Goal: Task Accomplishment & Management: Contribute content

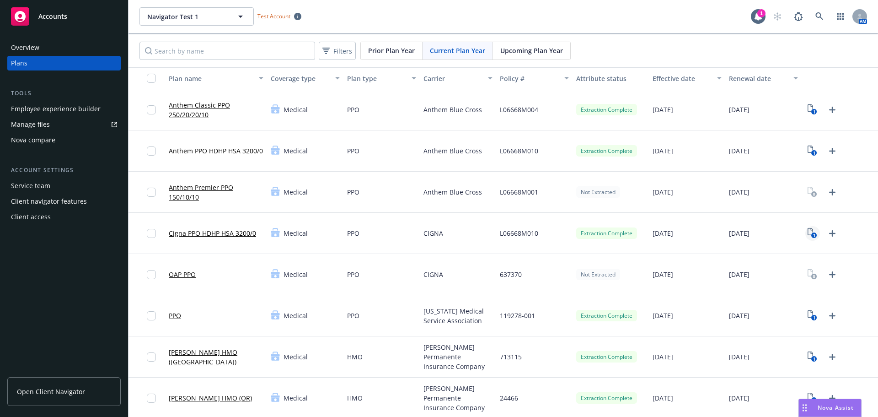
click at [811, 234] on rect "View Plan Documents" at bounding box center [814, 235] width 6 height 6
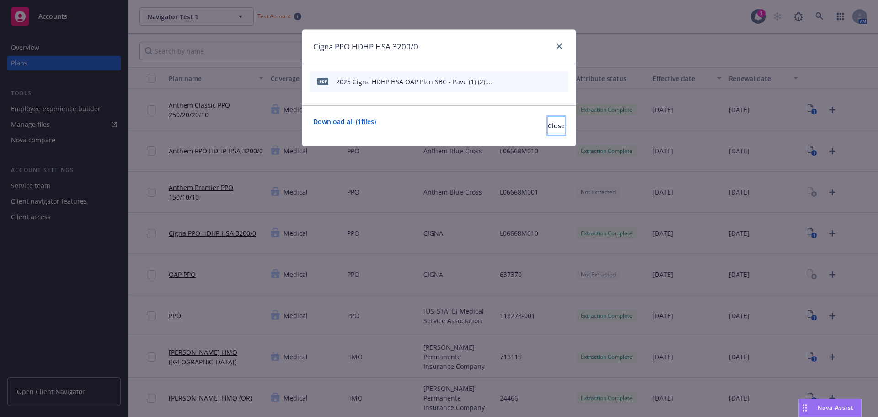
click at [548, 128] on span "Close" at bounding box center [556, 125] width 17 height 9
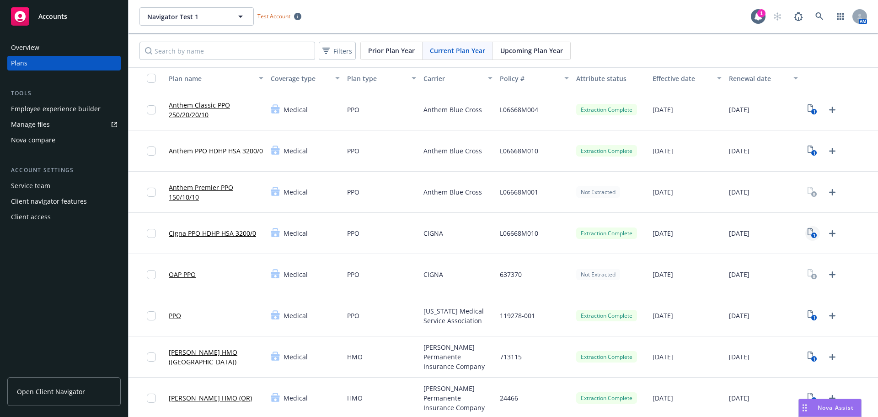
click at [813, 233] on text "1" at bounding box center [814, 235] width 2 height 6
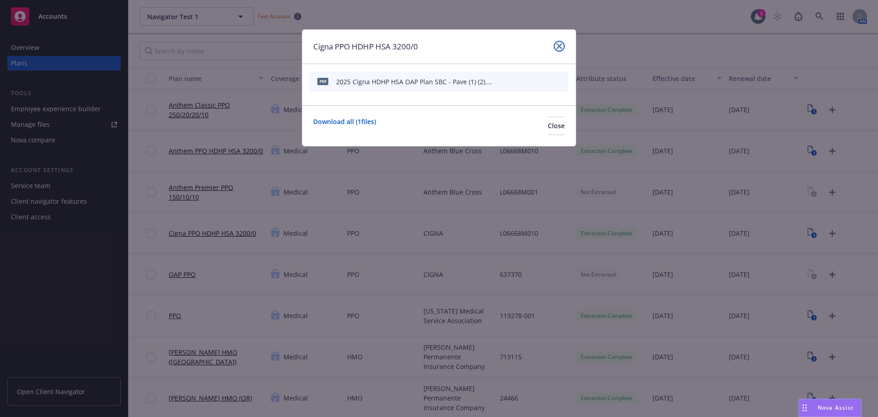
click at [558, 44] on icon "close" at bounding box center [559, 45] width 5 height 5
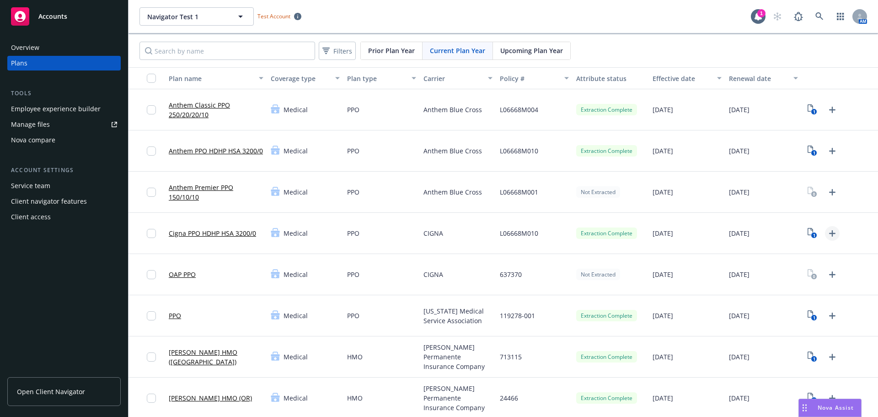
click at [829, 233] on icon "Upload Plan Documents" at bounding box center [832, 233] width 6 height 6
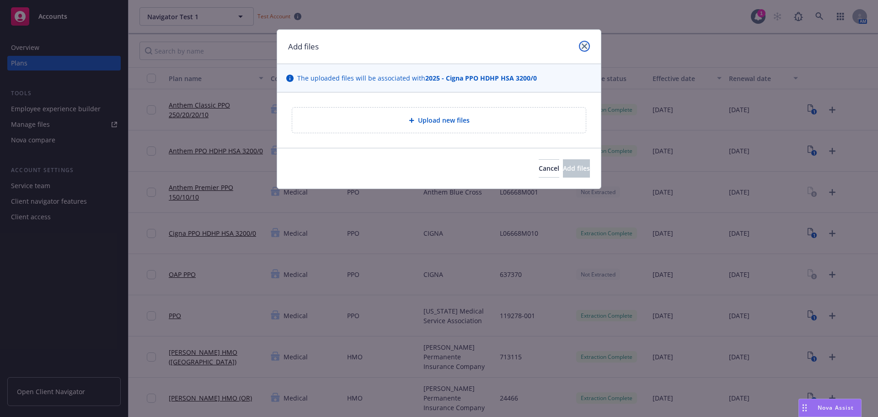
click at [587, 45] on link "close" at bounding box center [584, 46] width 11 height 11
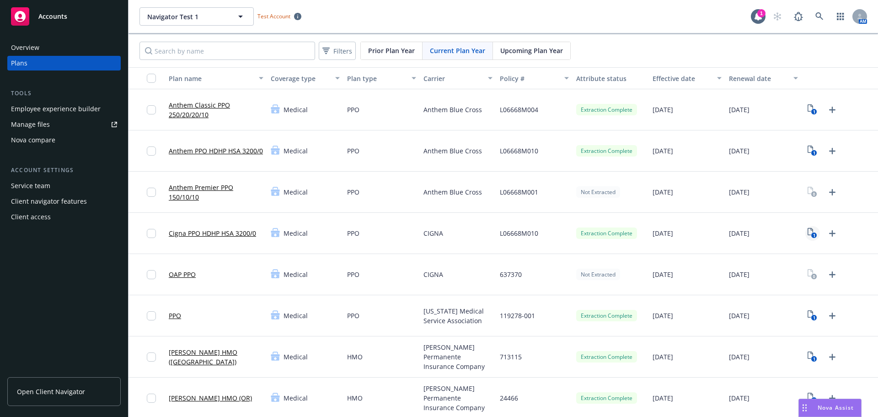
click at [813, 232] on text "1" at bounding box center [814, 235] width 2 height 6
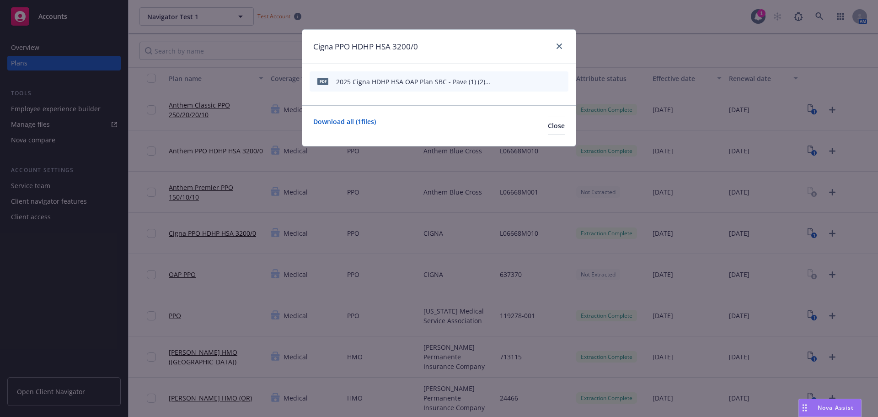
click at [559, 79] on icon "archive file" at bounding box center [560, 80] width 6 height 7
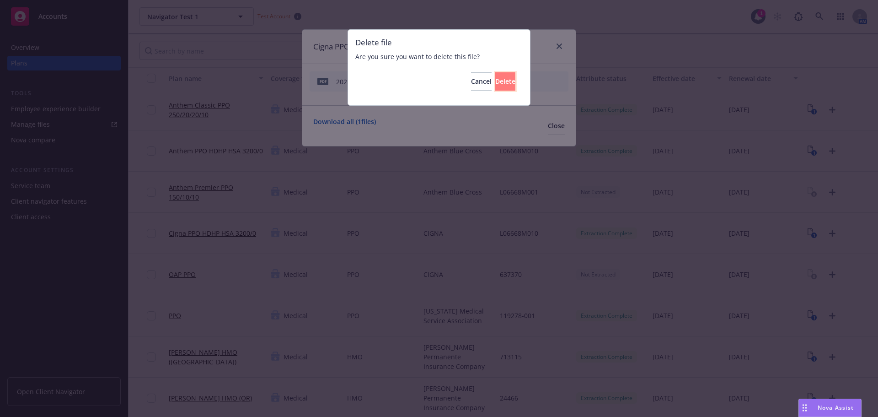
click at [495, 81] on span "Delete" at bounding box center [505, 81] width 20 height 9
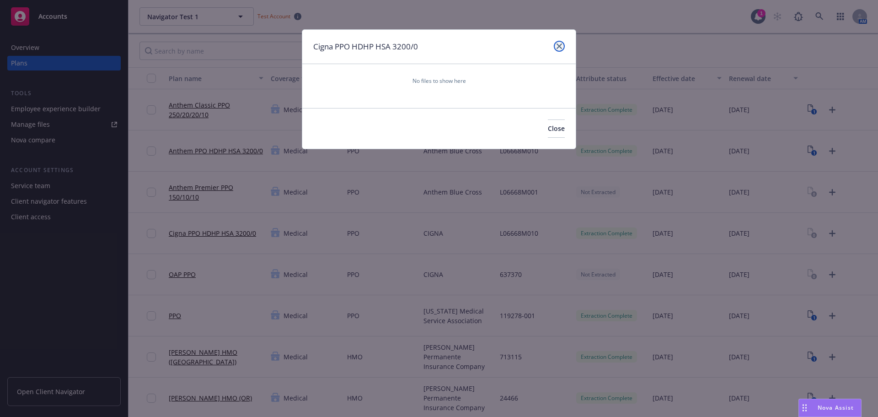
click at [560, 46] on icon "close" at bounding box center [559, 45] width 5 height 5
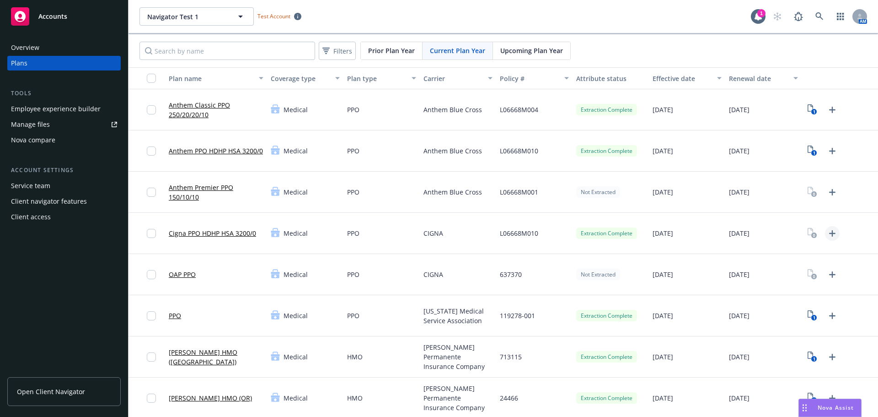
click at [829, 232] on icon "Upload Plan Documents" at bounding box center [832, 233] width 11 height 11
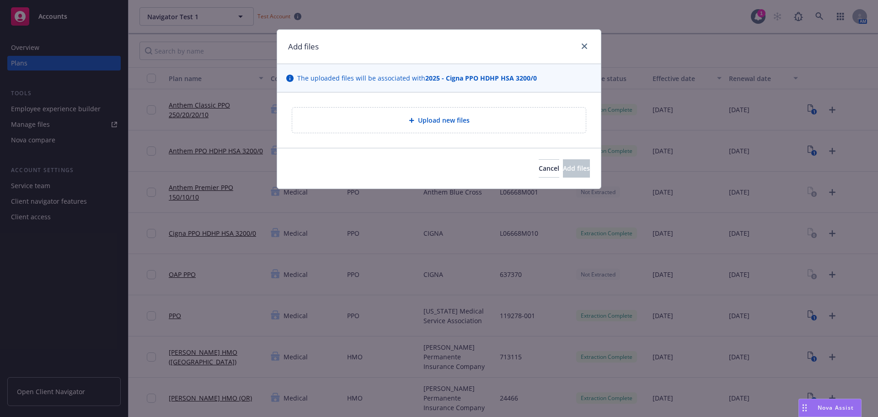
click at [440, 121] on span "Upload new files" at bounding box center [444, 120] width 52 height 10
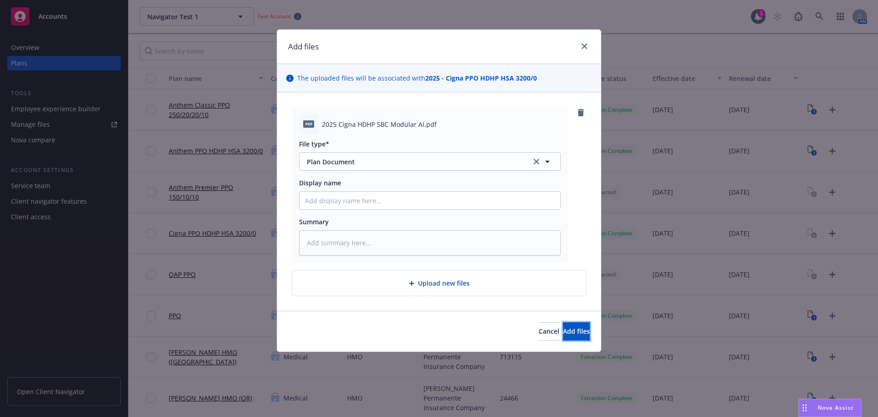
drag, startPoint x: 556, startPoint y: 330, endPoint x: 572, endPoint y: 322, distance: 18.0
click at [563, 331] on span "Add files" at bounding box center [576, 331] width 27 height 9
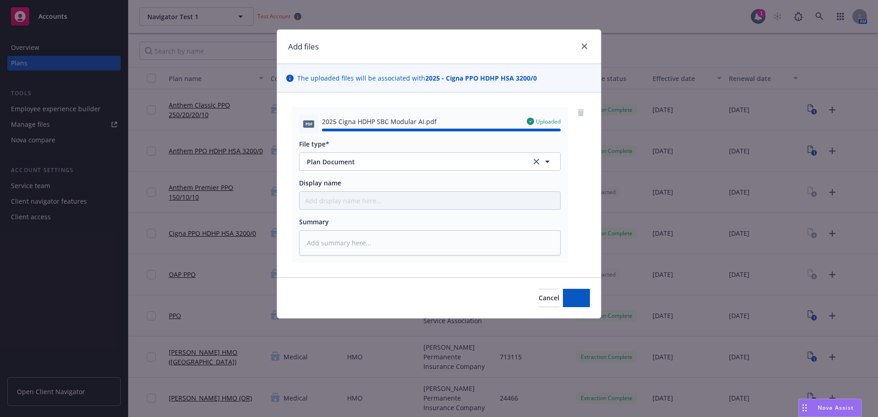
type textarea "x"
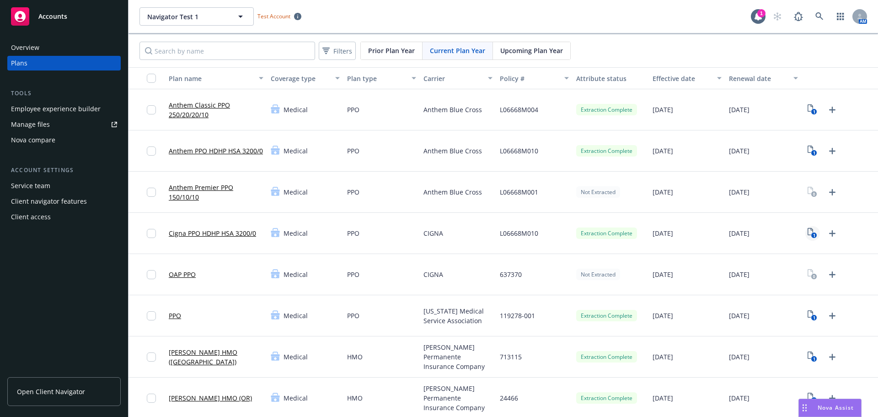
click at [808, 232] on icon "1" at bounding box center [813, 233] width 10 height 11
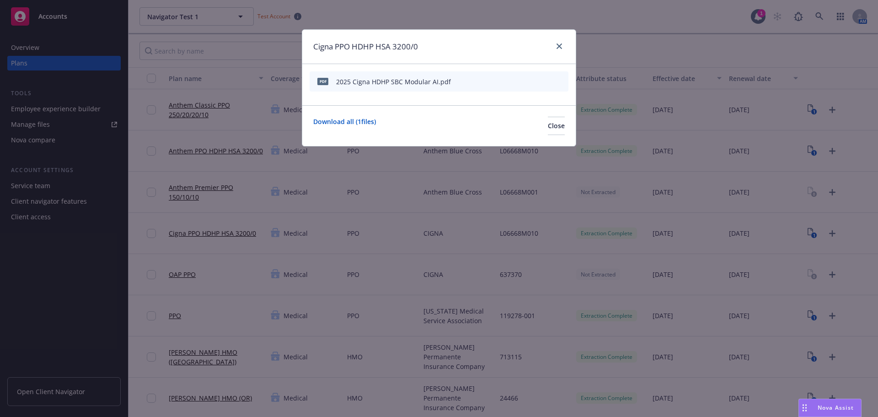
click at [514, 80] on icon "start extraction" at bounding box center [513, 80] width 11 height 11
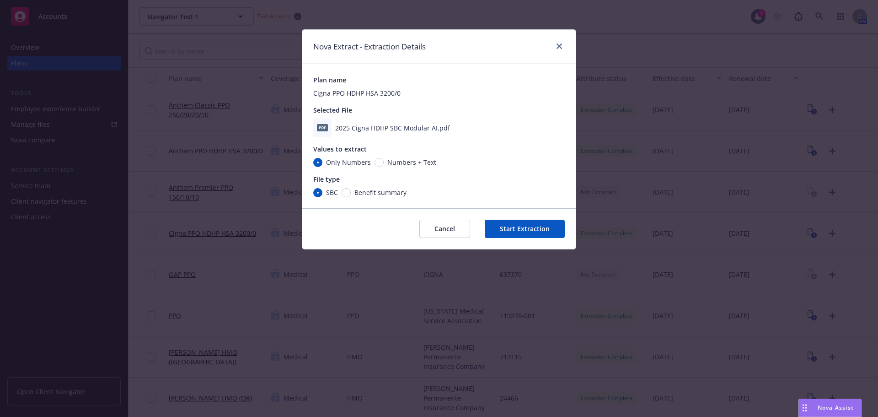
click at [445, 231] on button "Cancel" at bounding box center [444, 229] width 51 height 18
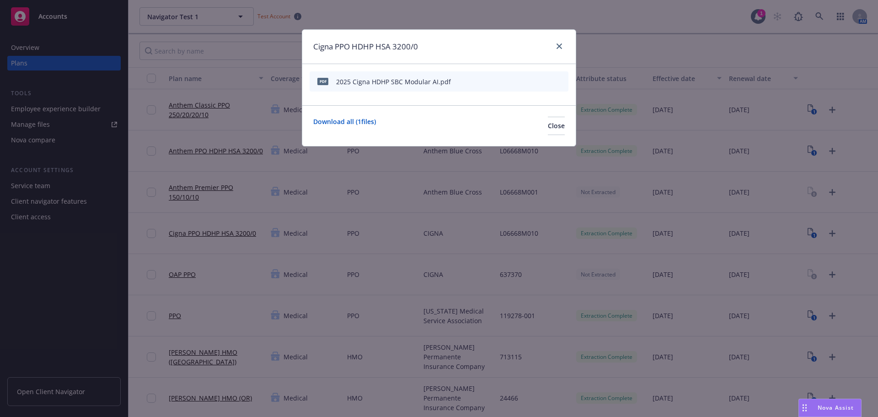
click at [563, 41] on div at bounding box center [557, 47] width 15 height 12
click at [560, 45] on icon "close" at bounding box center [559, 45] width 5 height 5
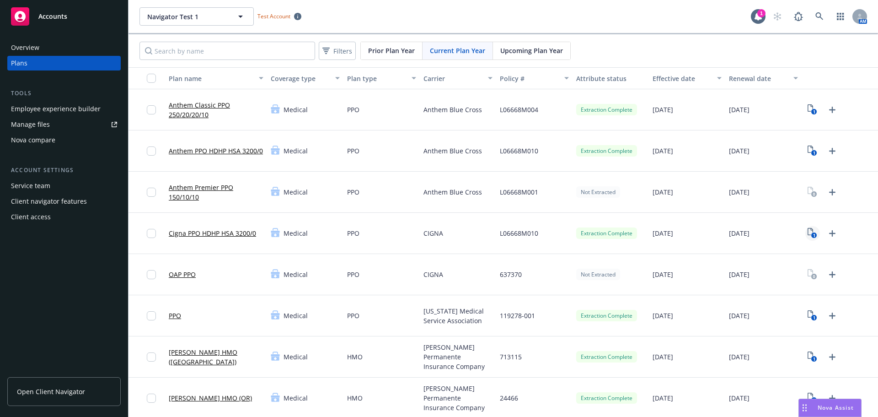
click at [808, 232] on icon "1" at bounding box center [813, 233] width 10 height 11
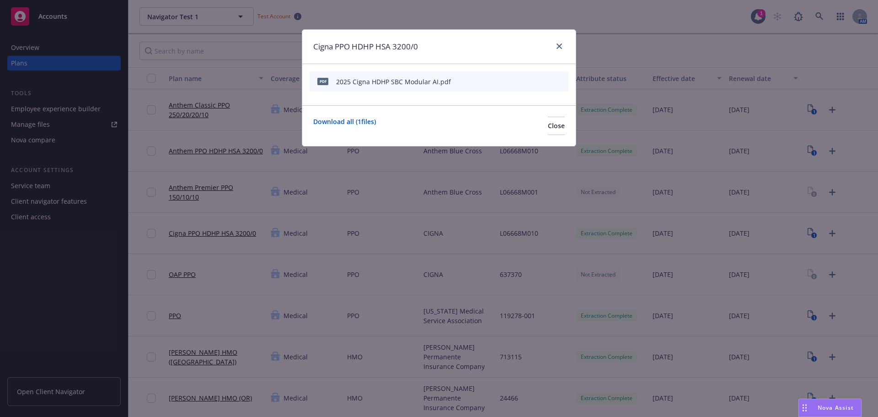
click at [516, 80] on icon "start extraction" at bounding box center [513, 80] width 11 height 11
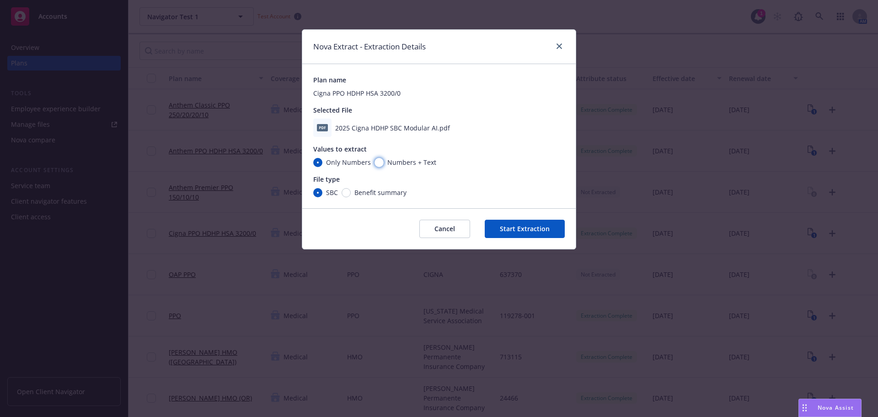
click at [377, 165] on input "Numbers + Text" at bounding box center [379, 162] width 9 height 9
radio input "true"
click at [531, 231] on button "Start Extraction" at bounding box center [525, 229] width 80 height 18
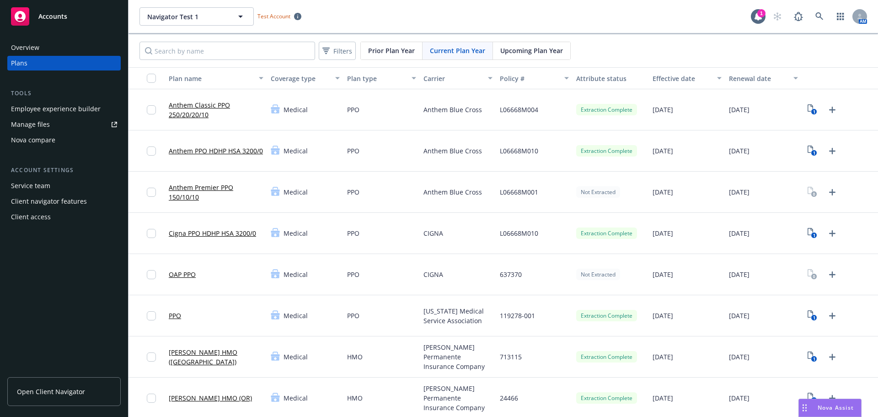
click at [197, 234] on link "Cigna PPO HDHP HSA 3200/0" at bounding box center [212, 233] width 87 height 10
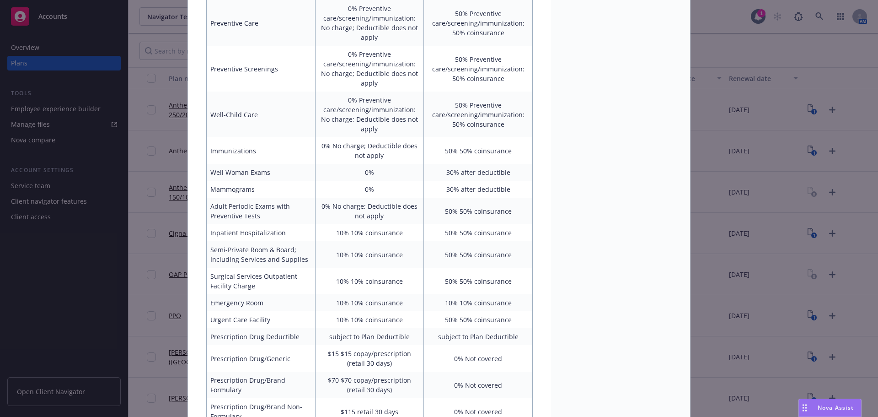
scroll to position [531, 0]
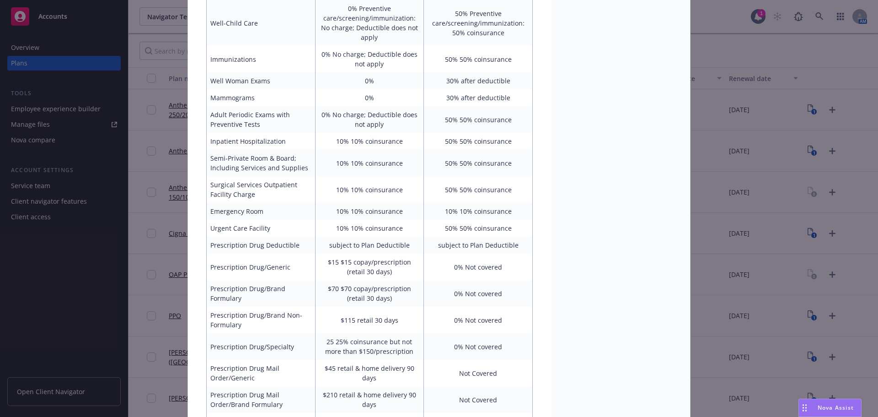
click at [784, 132] on div "Medical - Cigna PPO HDHP HSA 3200/0 - Medical PPO Cigna PPO HDHP HSA 3200/0 Vie…" at bounding box center [439, 208] width 878 height 417
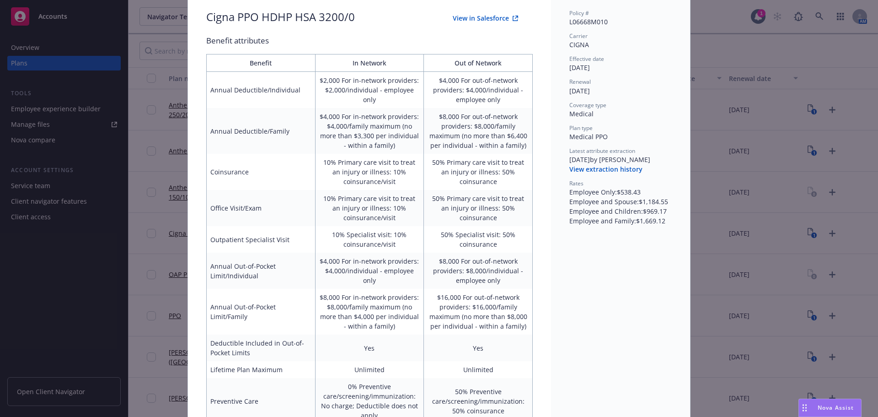
scroll to position [0, 0]
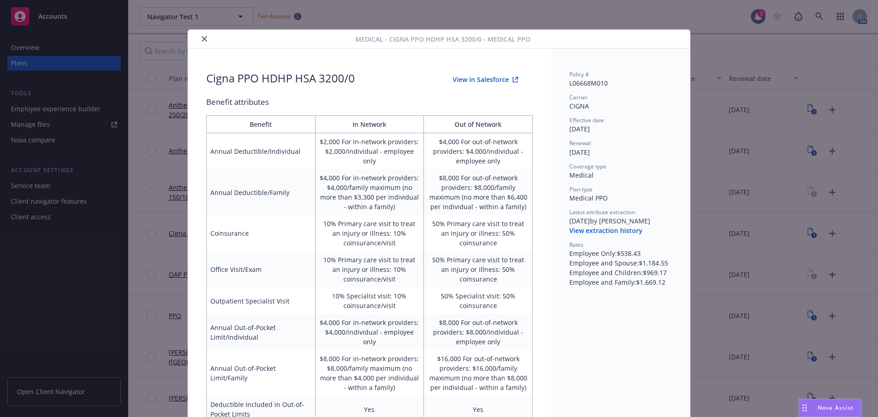
click at [199, 38] on button "close" at bounding box center [204, 38] width 11 height 11
